Goal: Task Accomplishment & Management: Manage account settings

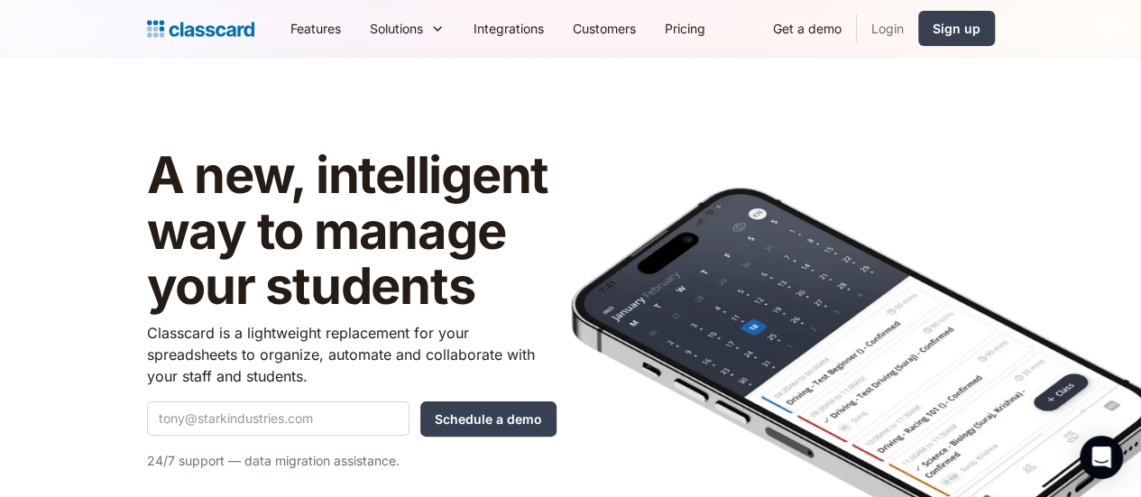
click at [918, 28] on link "Login" at bounding box center [887, 28] width 61 height 41
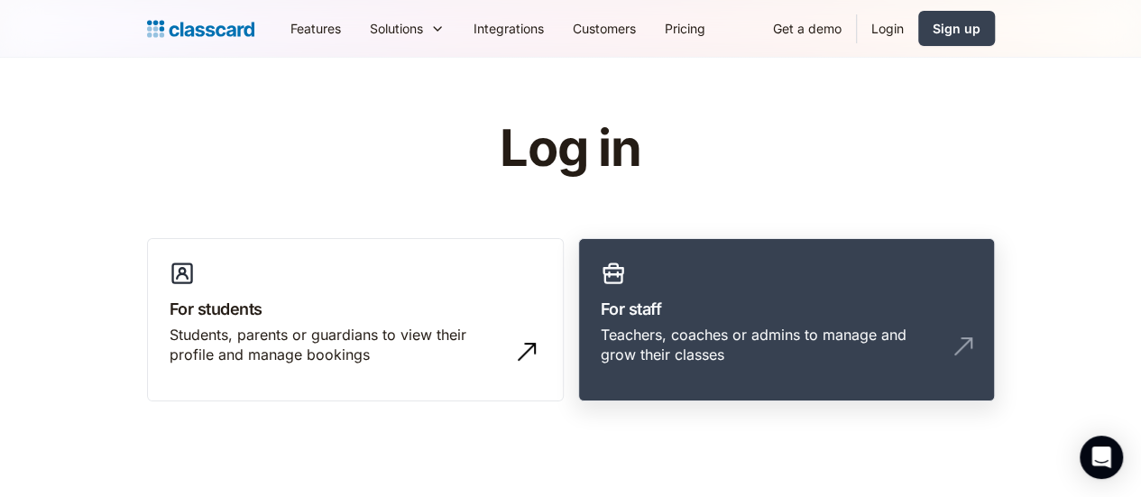
click at [717, 317] on h3 "For staff" at bounding box center [787, 309] width 372 height 24
